Goal: Information Seeking & Learning: Find contact information

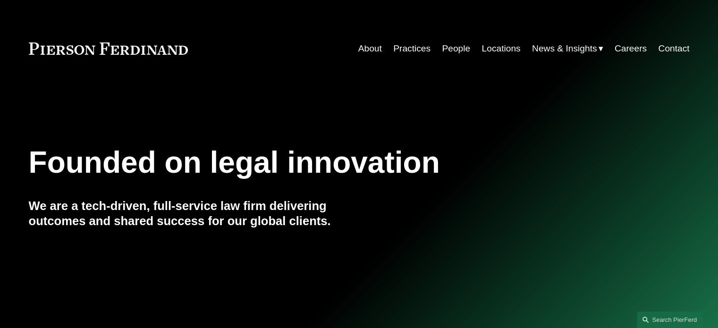
click at [632, 47] on link "Careers" at bounding box center [630, 49] width 32 height 18
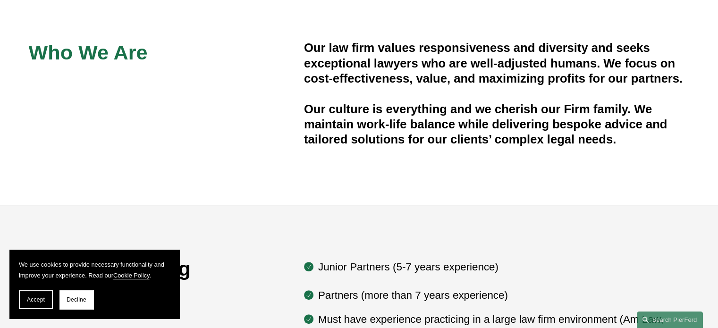
scroll to position [283, 0]
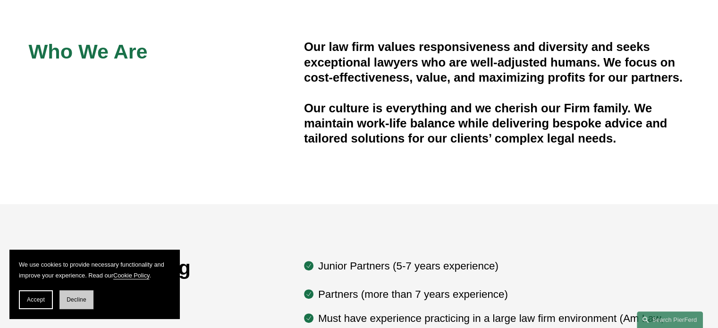
click at [71, 303] on button "Decline" at bounding box center [76, 299] width 34 height 19
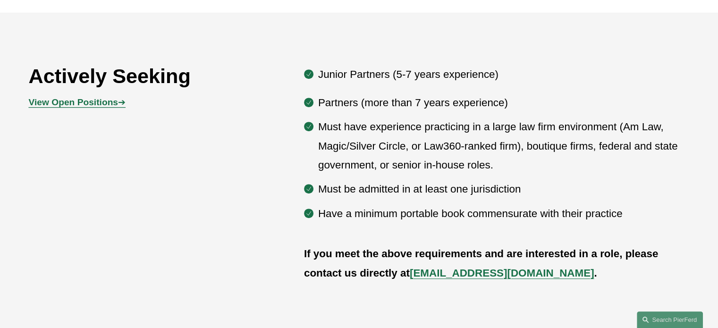
scroll to position [472, 0]
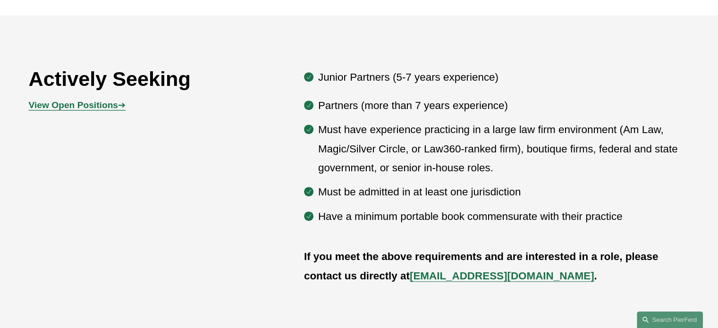
click at [119, 108] on span "View Open Positions ➔" at bounding box center [77, 105] width 97 height 10
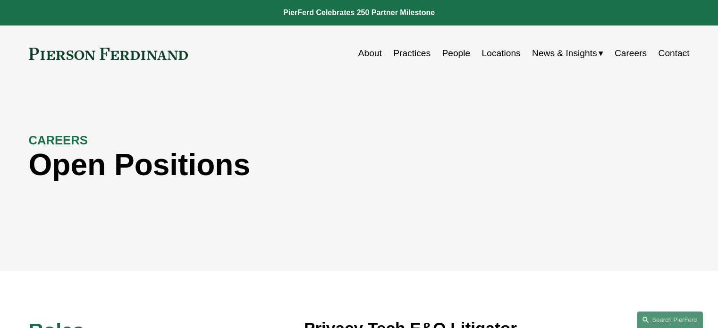
click at [451, 50] on link "People" at bounding box center [456, 53] width 28 height 18
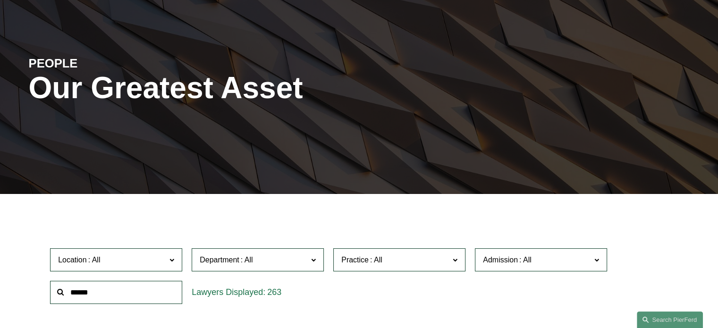
scroll to position [236, 0]
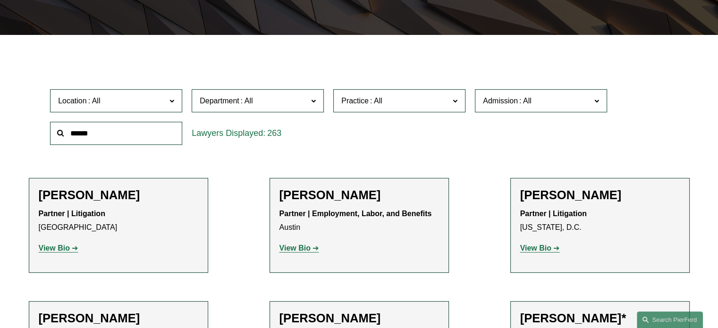
click at [105, 137] on input "text" at bounding box center [116, 133] width 132 height 23
click at [150, 98] on span "Location" at bounding box center [112, 100] width 108 height 13
click at [152, 99] on span "Location" at bounding box center [112, 100] width 108 height 13
click at [293, 101] on span "Department" at bounding box center [254, 100] width 108 height 13
click at [296, 101] on span "Department" at bounding box center [254, 100] width 108 height 13
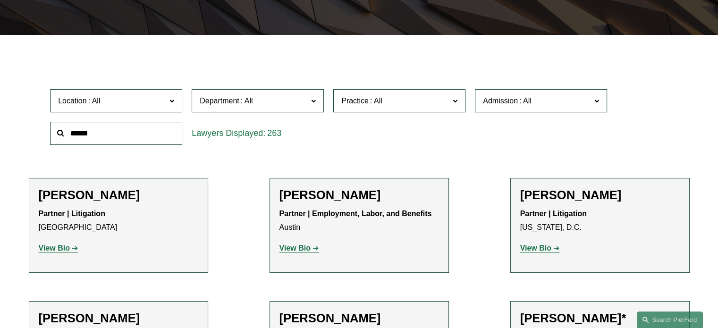
click at [412, 98] on span "Practice" at bounding box center [395, 100] width 108 height 13
click at [414, 98] on span "Practice" at bounding box center [395, 100] width 108 height 13
click at [547, 105] on span "Admission" at bounding box center [537, 100] width 108 height 13
click at [0, 0] on link "[US_STATE]" at bounding box center [0, 0] width 0 height 0
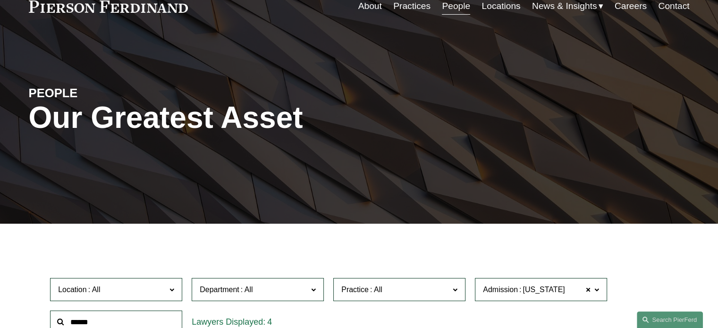
scroll to position [142, 0]
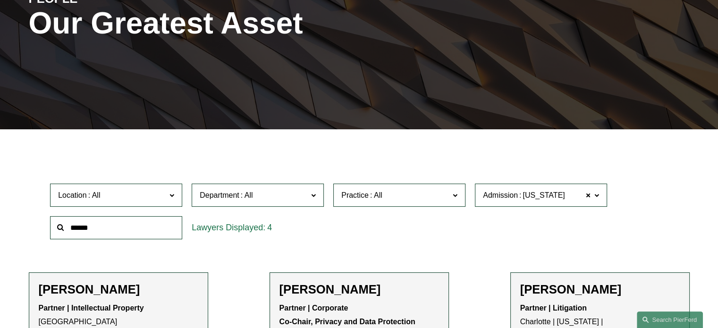
click at [600, 195] on label "Admission North Carolina" at bounding box center [541, 195] width 132 height 23
click at [0, 0] on link "All" at bounding box center [0, 0] width 0 height 0
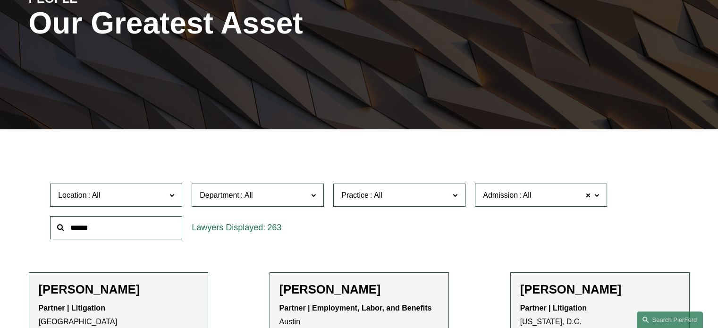
click at [147, 196] on span "Location" at bounding box center [112, 195] width 108 height 13
click at [0, 0] on link "Charlotte" at bounding box center [0, 0] width 0 height 0
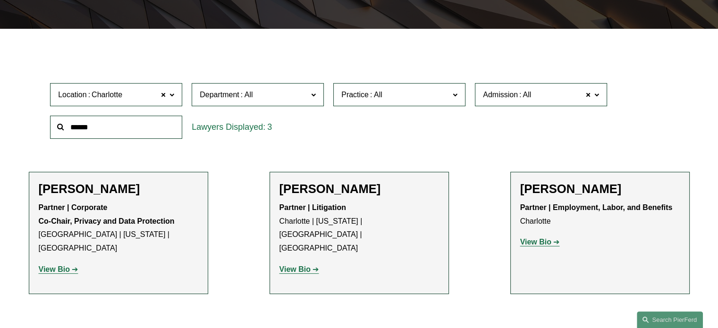
scroll to position [330, 0]
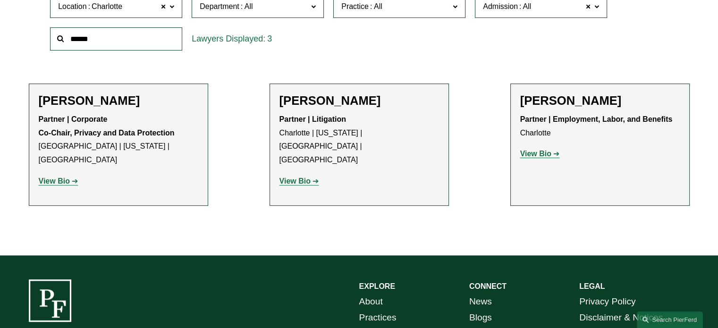
click at [308, 177] on strong "View Bio" at bounding box center [294, 181] width 31 height 8
click at [557, 159] on p "View Bio" at bounding box center [599, 154] width 159 height 14
click at [550, 156] on strong "View Bio" at bounding box center [535, 154] width 31 height 8
click at [53, 177] on strong "View Bio" at bounding box center [54, 181] width 31 height 8
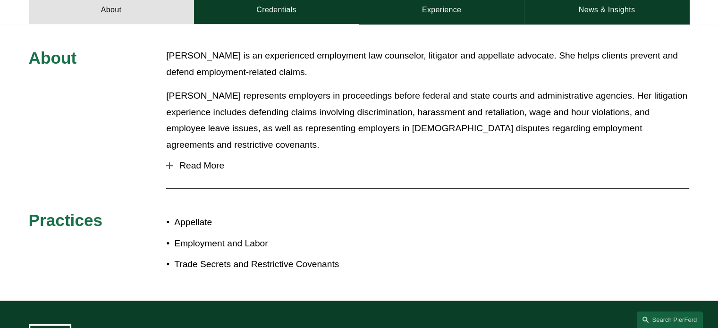
scroll to position [519, 0]
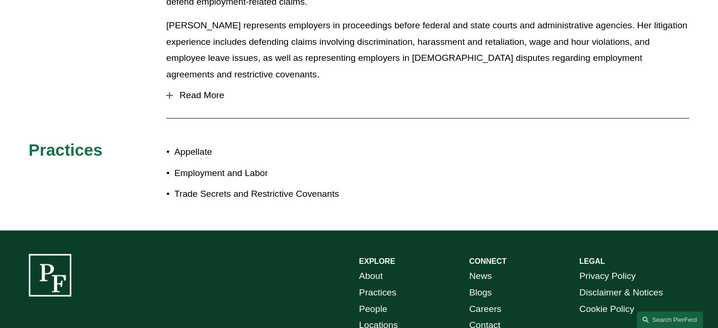
click at [213, 83] on button "Read More" at bounding box center [427, 95] width 523 height 25
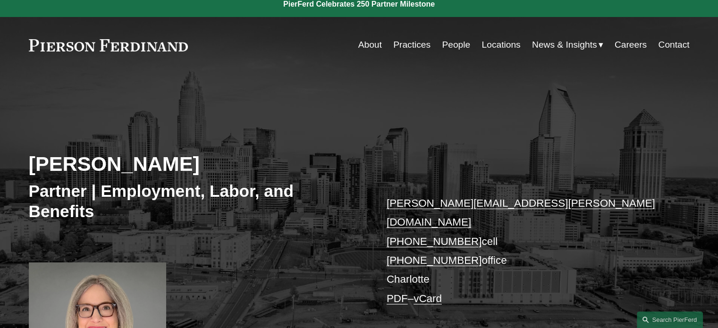
scroll to position [0, 0]
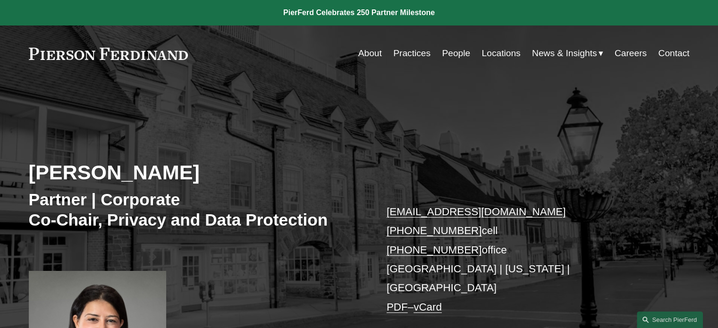
click at [615, 267] on p "[EMAIL_ADDRESS][DOMAIN_NAME] [PHONE_NUMBER] cell [PHONE_NUMBER] office [GEOGRAP…" at bounding box center [523, 259] width 275 height 114
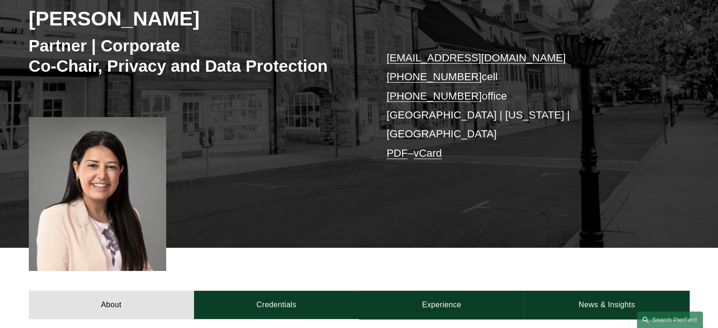
scroll to position [142, 0]
